Goal: Find specific page/section: Find specific page/section

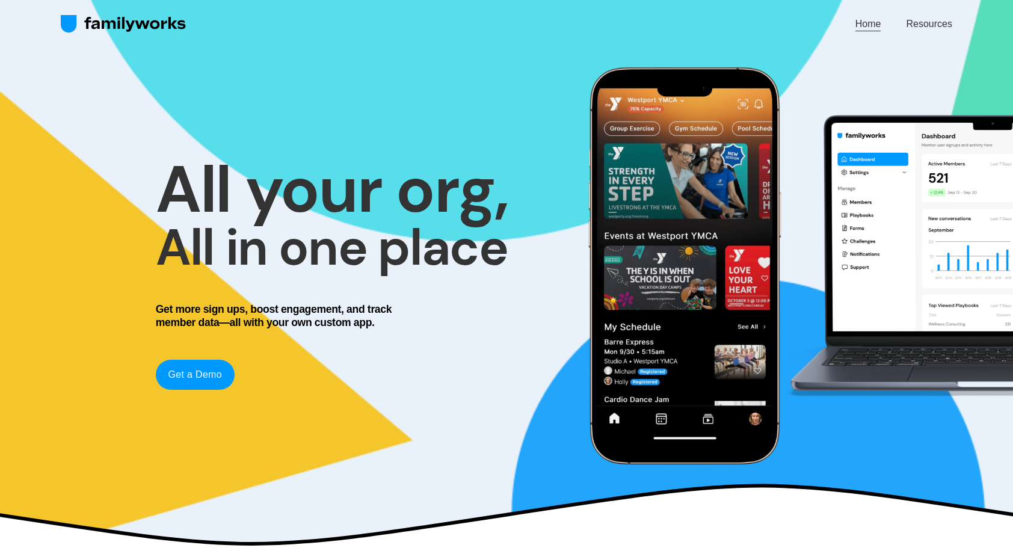
click at [916, 18] on link "Resources" at bounding box center [929, 24] width 46 height 16
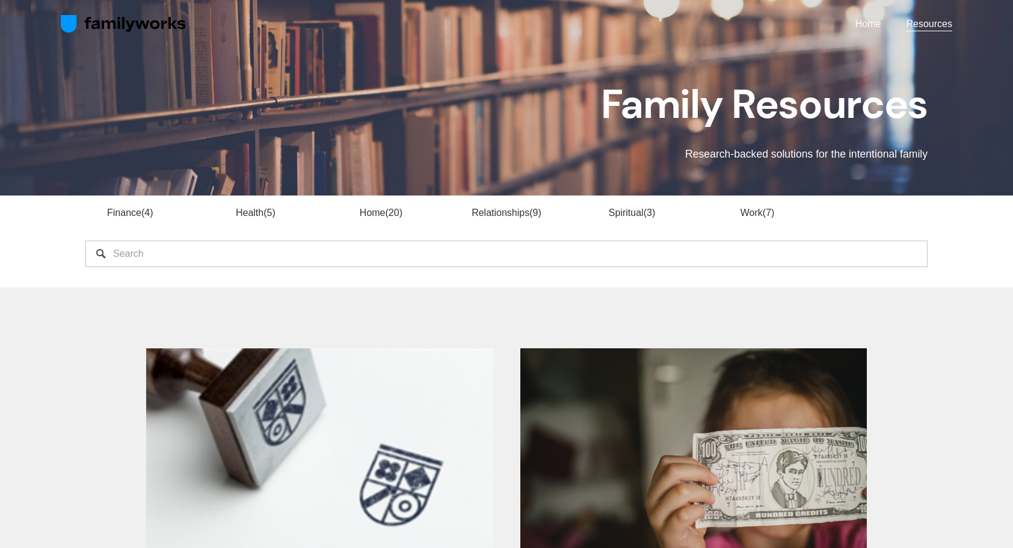
click at [128, 217] on link "Finance 4" at bounding box center [130, 213] width 46 height 10
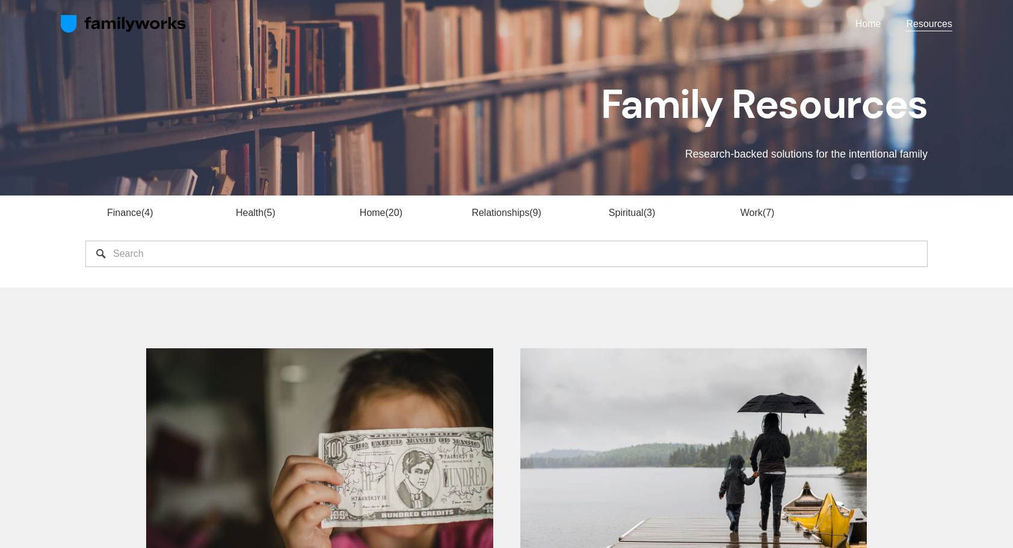
click at [865, 23] on link "Home" at bounding box center [869, 24] width 26 height 16
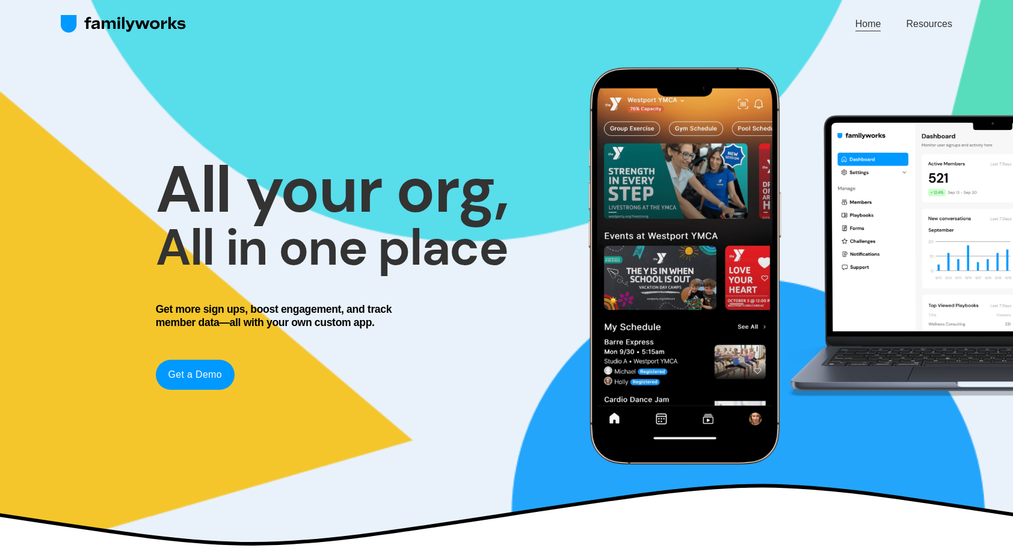
click at [181, 373] on link "Get a Demo" at bounding box center [195, 375] width 79 height 30
drag, startPoint x: 87, startPoint y: 296, endPoint x: 149, endPoint y: 122, distance: 184.8
click at [87, 296] on div "All your org, All in one place Get more sign ups, boost engagement, and track m…" at bounding box center [506, 266] width 1013 height 434
